Goal: Task Accomplishment & Management: Manage account settings

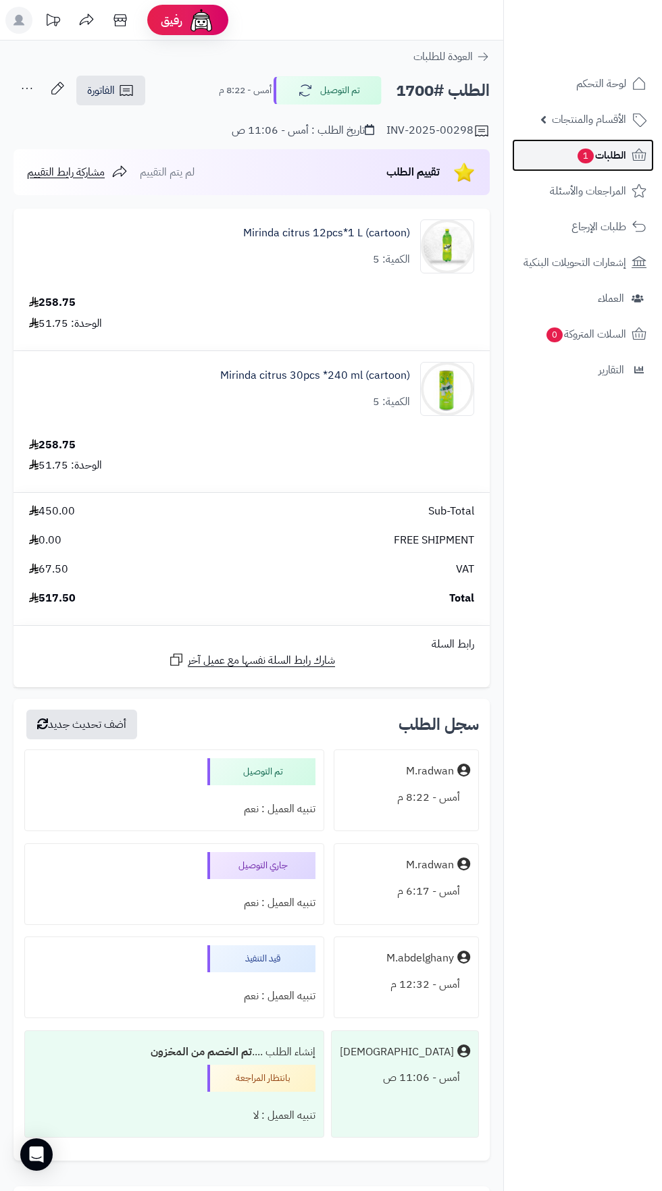
click at [623, 158] on span "الطلبات 1" at bounding box center [601, 155] width 50 height 19
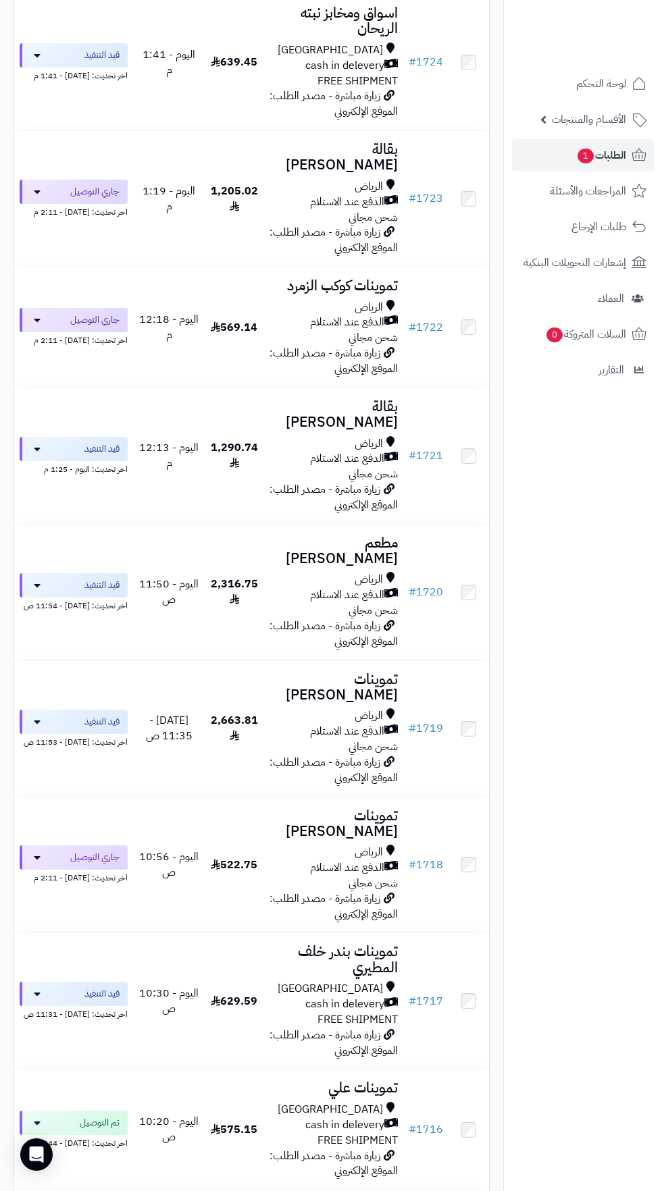
scroll to position [1035, 0]
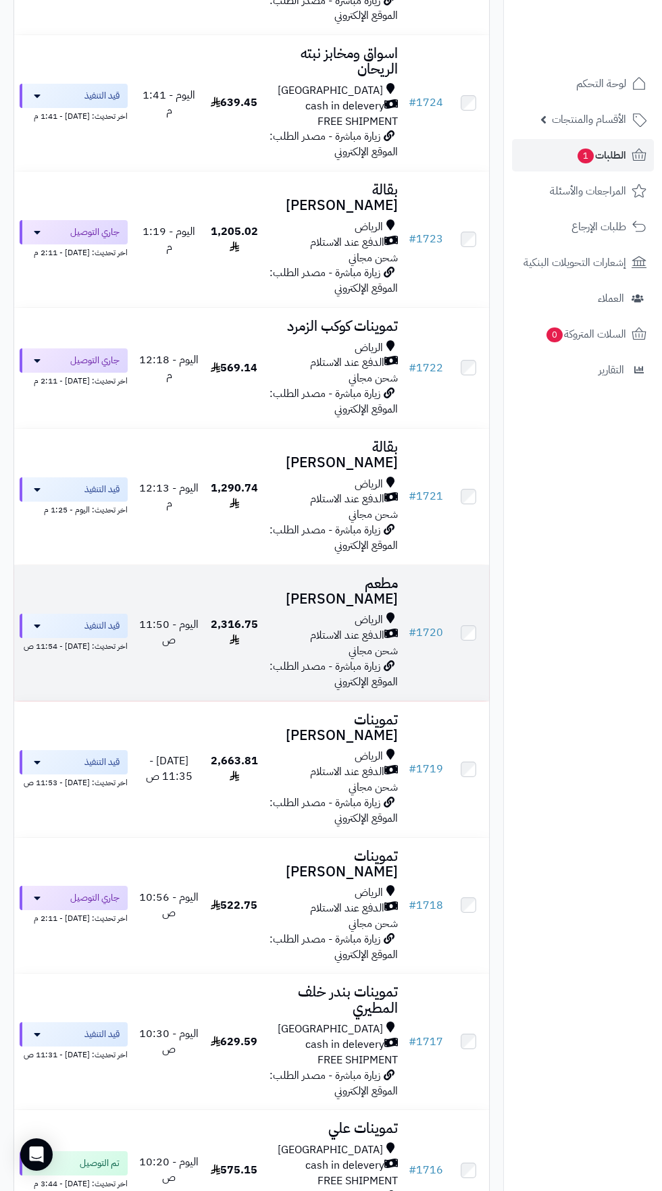
click at [310, 628] on span "الدفع عند الاستلام" at bounding box center [347, 636] width 74 height 16
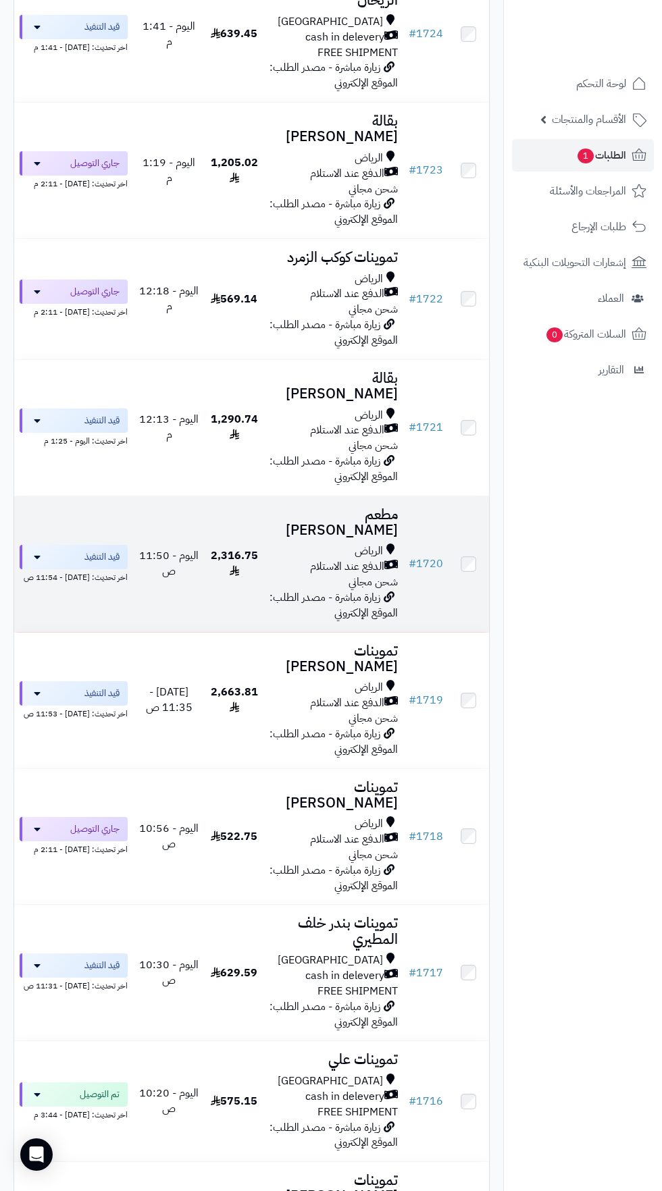
scroll to position [947, 0]
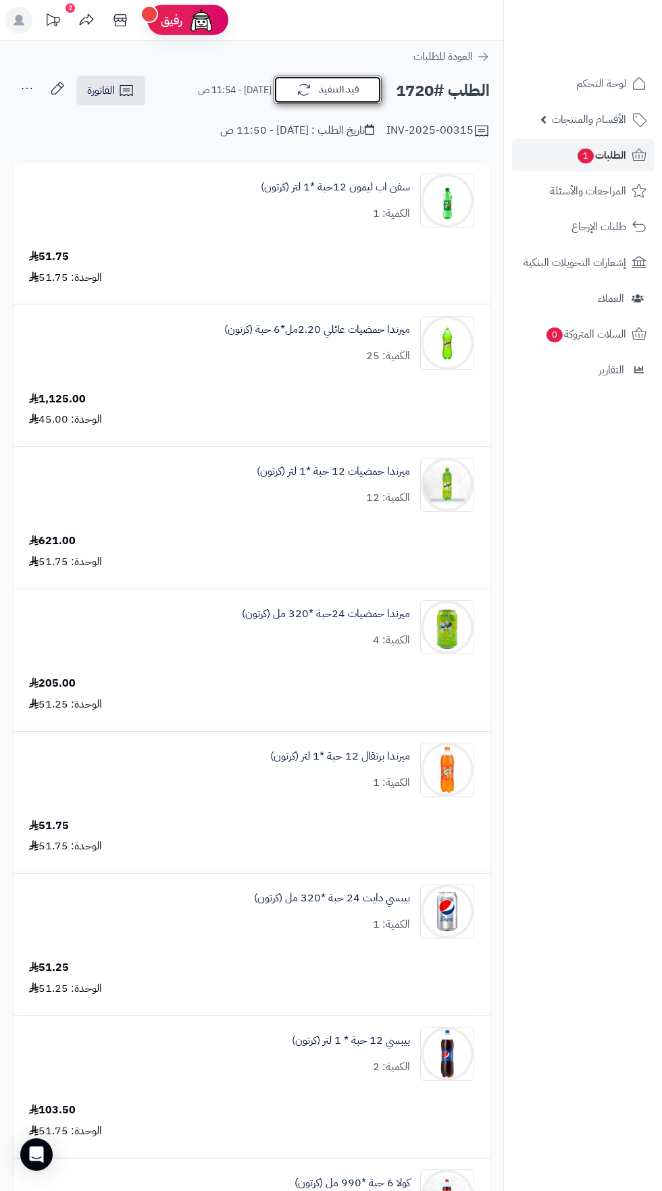
click at [348, 96] on button "قيد التنفيذ" at bounding box center [328, 90] width 108 height 28
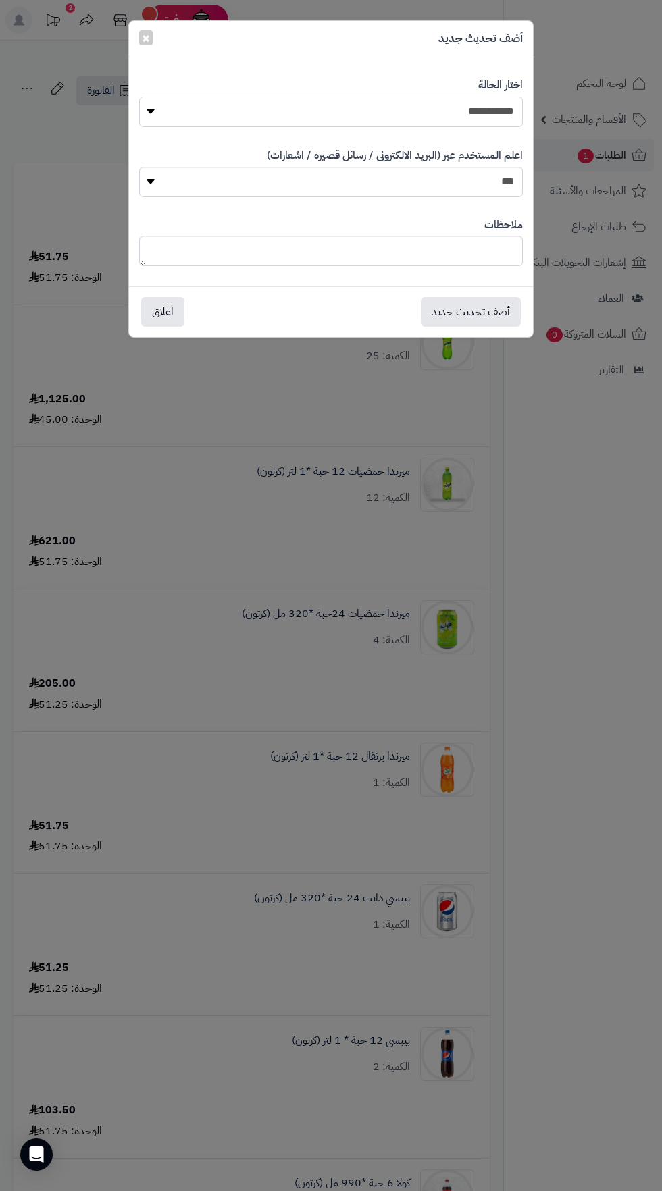
click at [485, 113] on select "**********" at bounding box center [331, 112] width 384 height 30
select select "**"
click at [475, 316] on button "أضف تحديث جديد" at bounding box center [471, 312] width 100 height 30
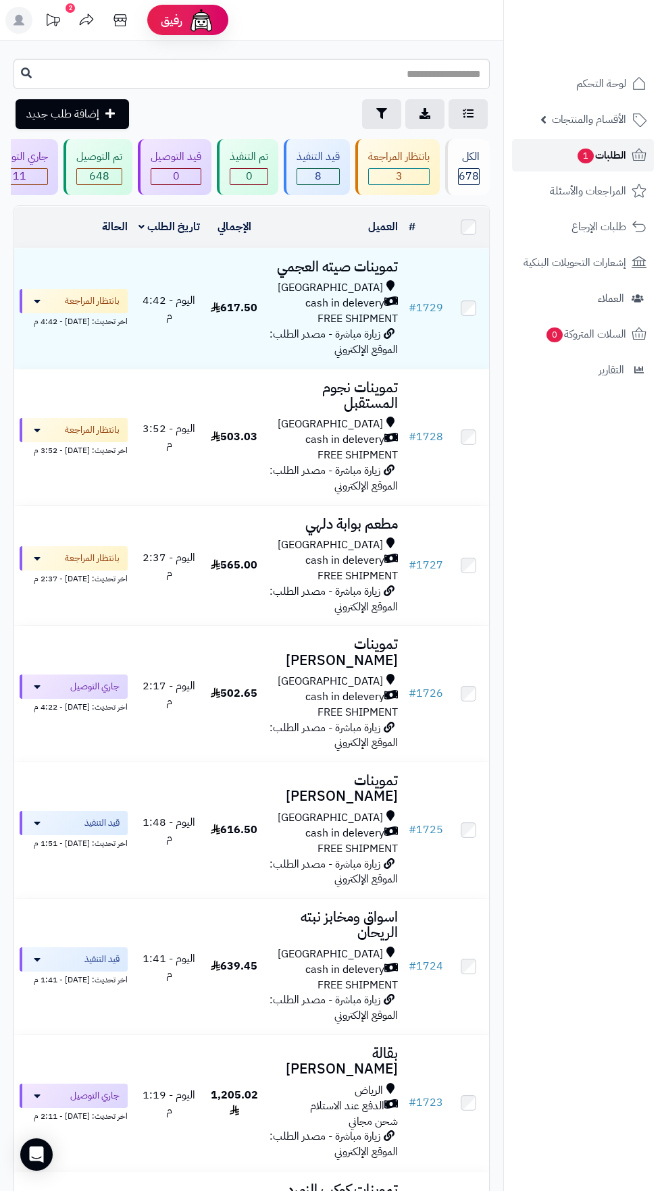
click at [613, 158] on span "الطلبات 1" at bounding box center [601, 155] width 50 height 19
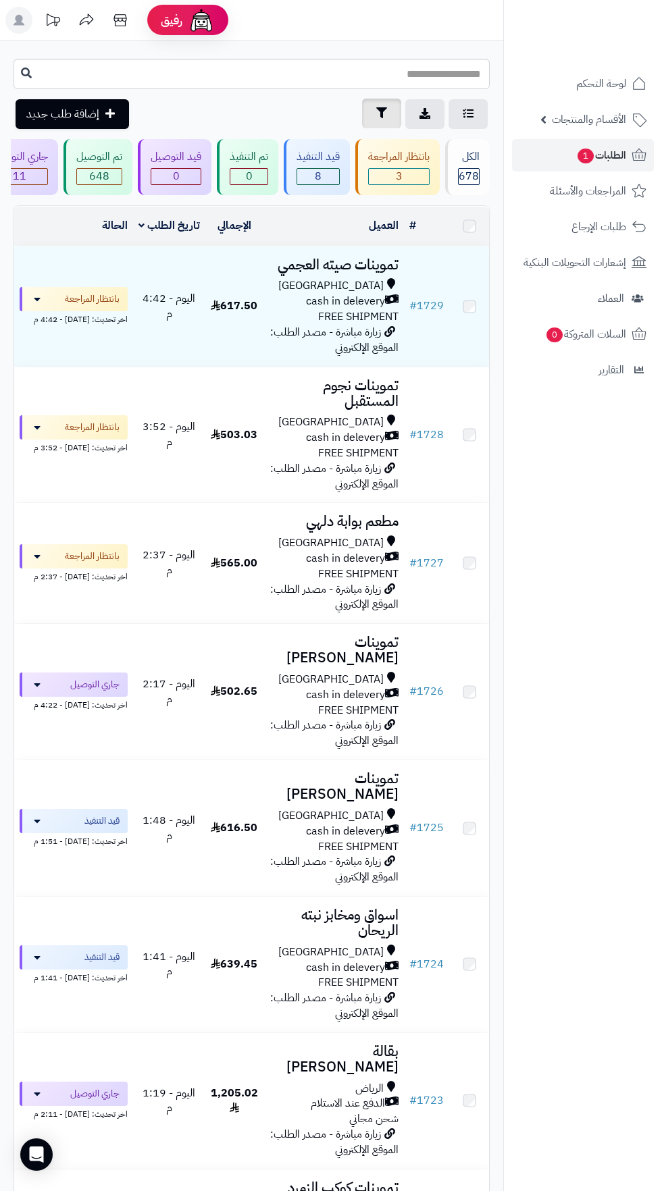
click at [376, 112] on icon "button" at bounding box center [381, 112] width 11 height 11
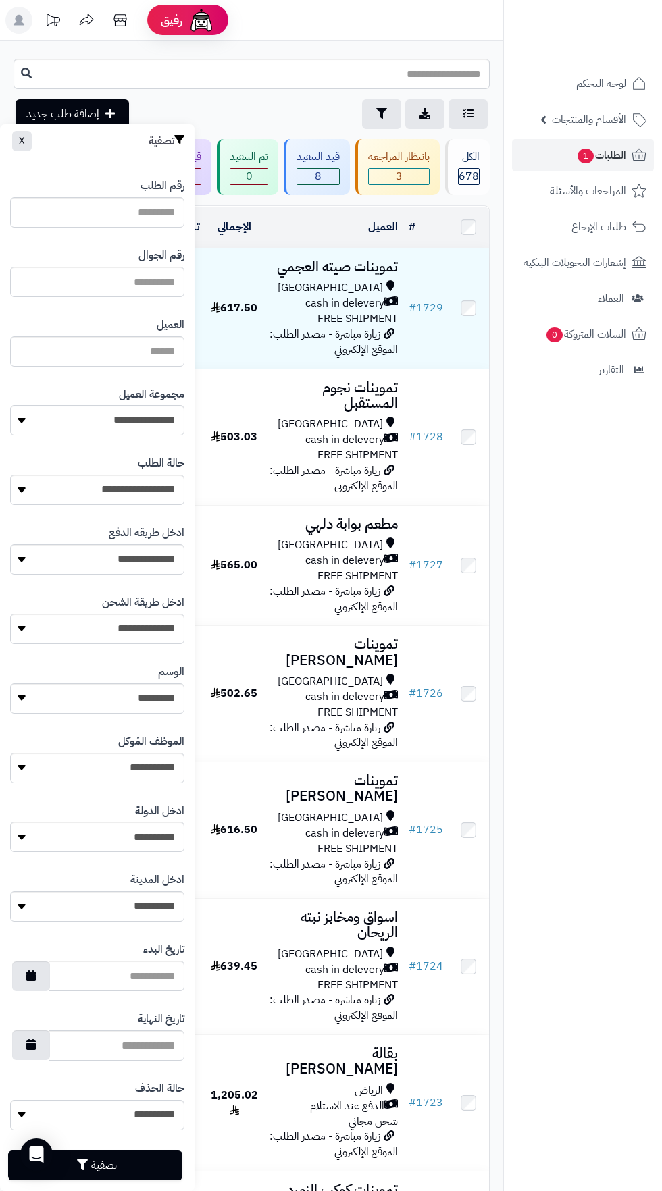
click at [576, 552] on nav "لوحة التحكم الأقسام والمنتجات المنتجات الأقسام الماركات مواصفات المنتجات مواصفا…" at bounding box center [582, 612] width 159 height 1191
click at [570, 637] on nav "لوحة التحكم الأقسام والمنتجات المنتجات الأقسام الماركات مواصفات المنتجات مواصفا…" at bounding box center [582, 612] width 159 height 1191
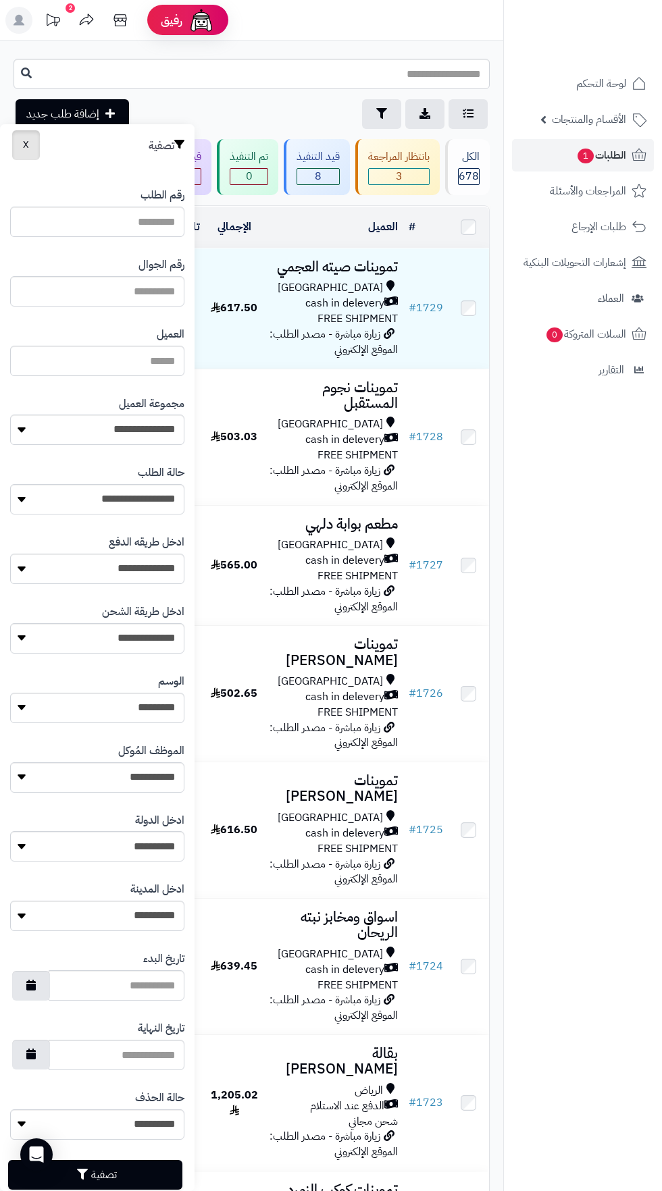
click at [22, 140] on button "X" at bounding box center [26, 145] width 28 height 30
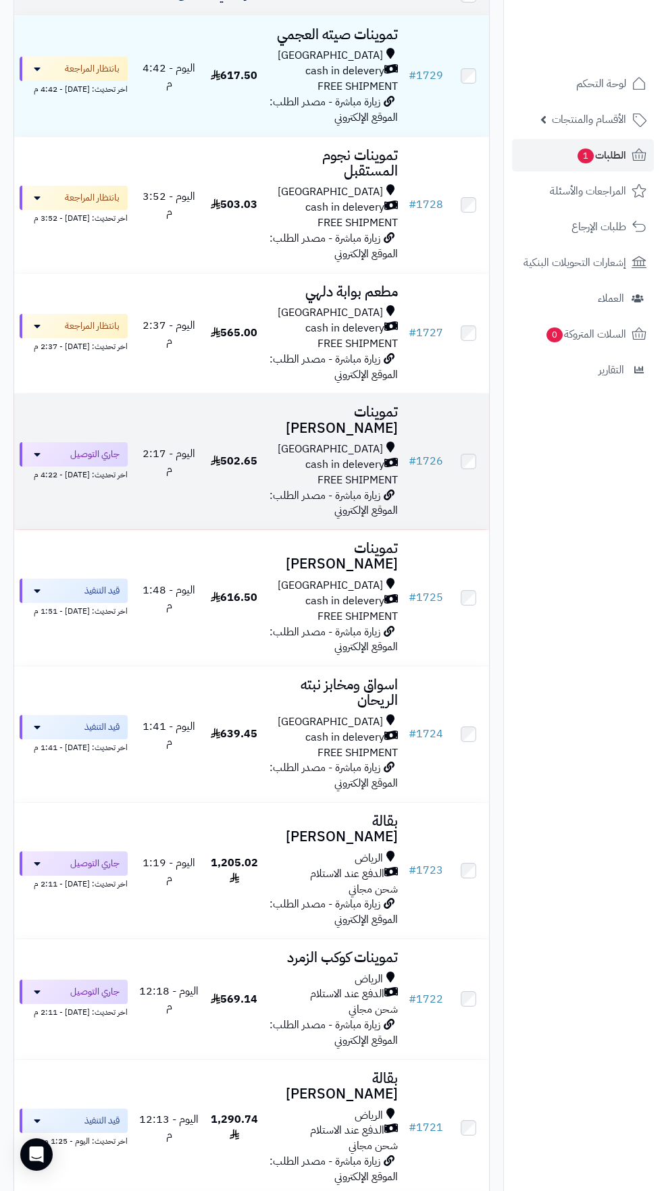
click at [336, 457] on span "cash in delevery" at bounding box center [344, 465] width 79 height 16
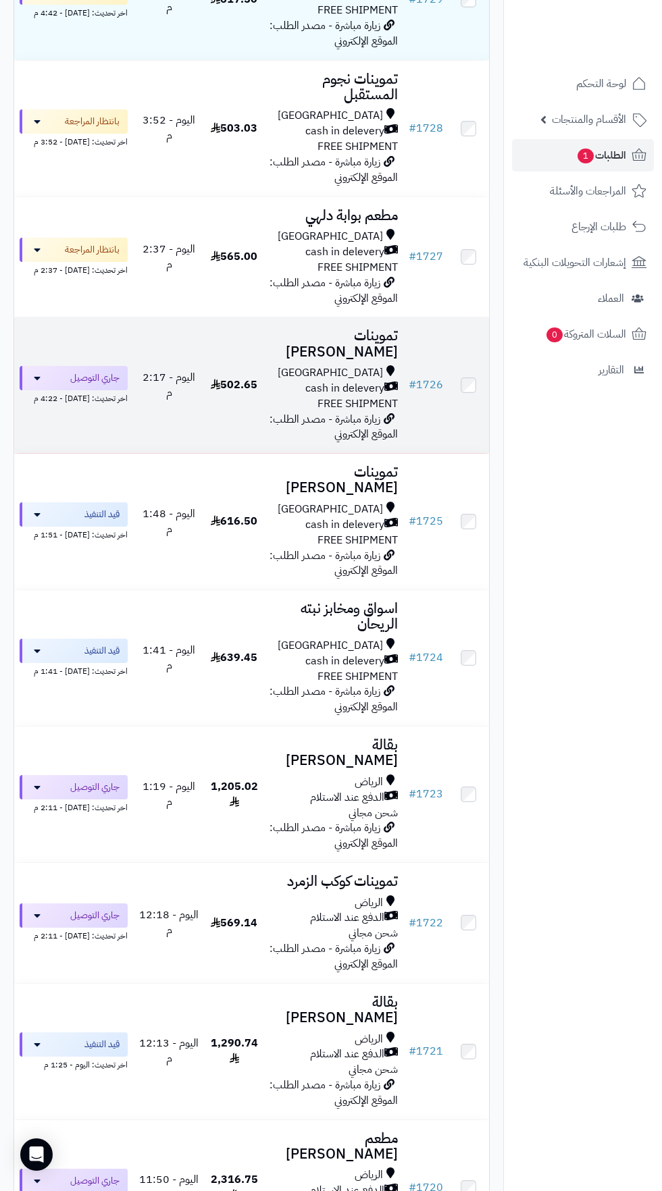
scroll to position [315, 0]
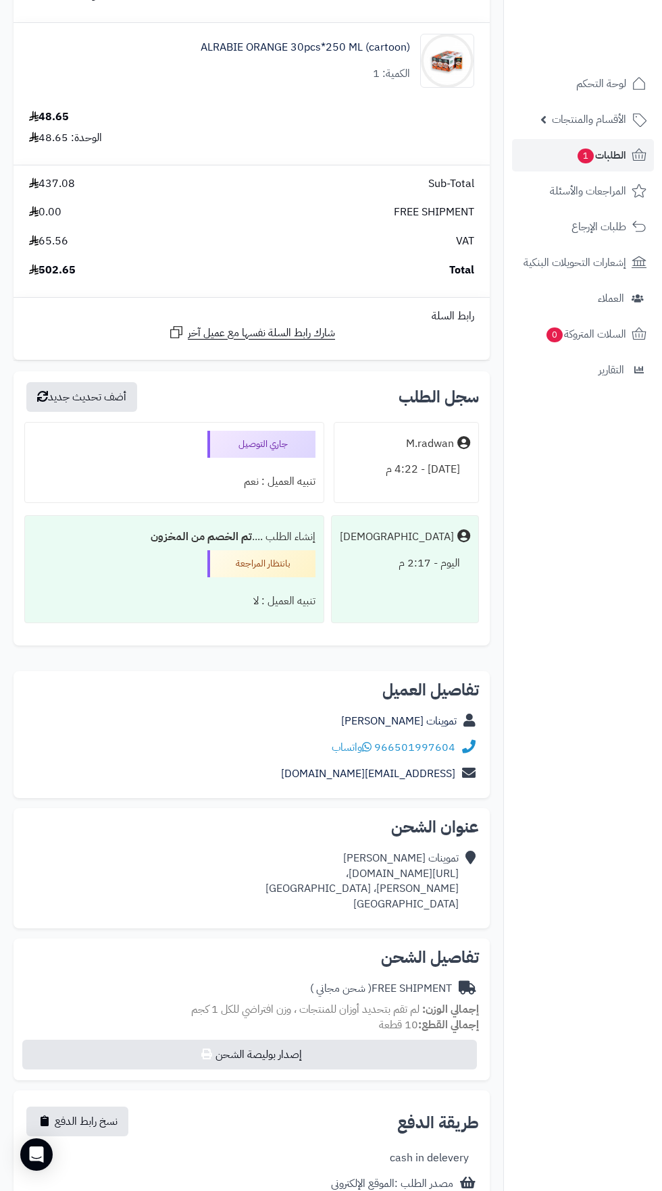
scroll to position [1424, 0]
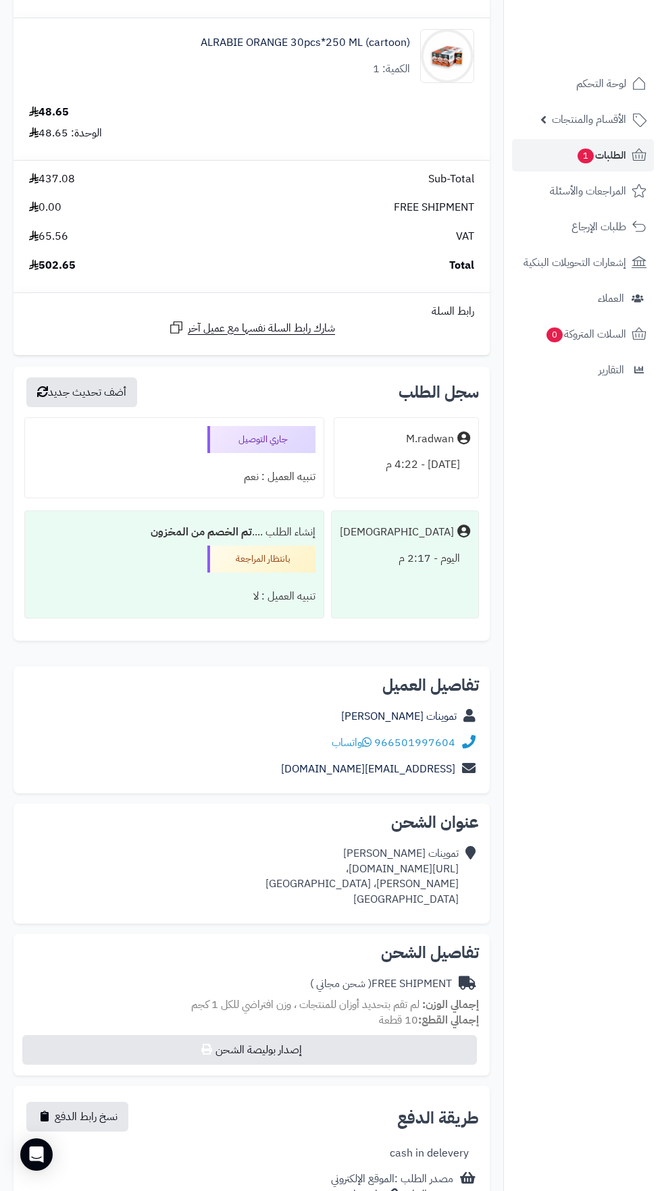
copy div "[URL][DOMAIN_NAME]،"
